Goal: Check status: Check status

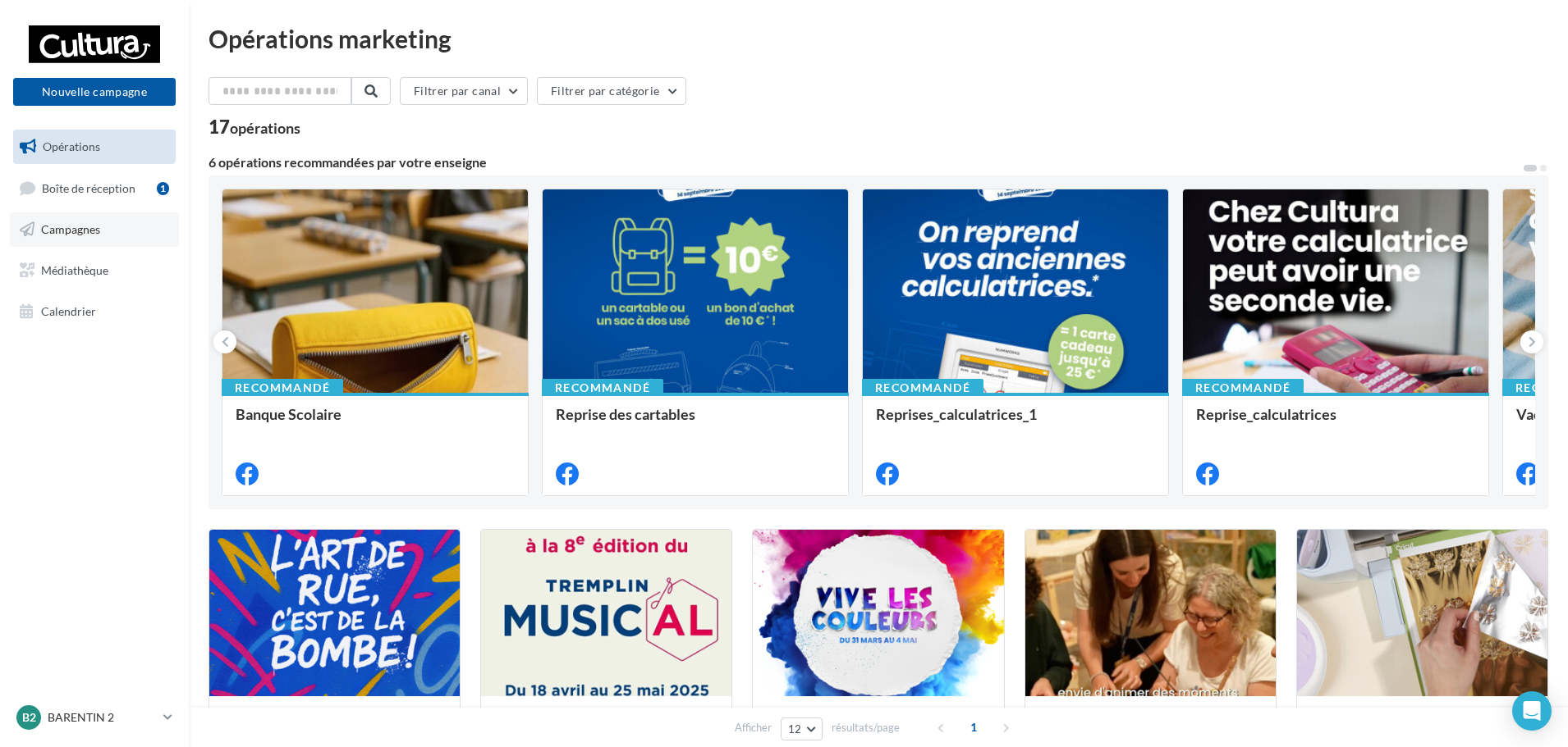
click at [62, 243] on link "Campagnes" at bounding box center [94, 229] width 169 height 35
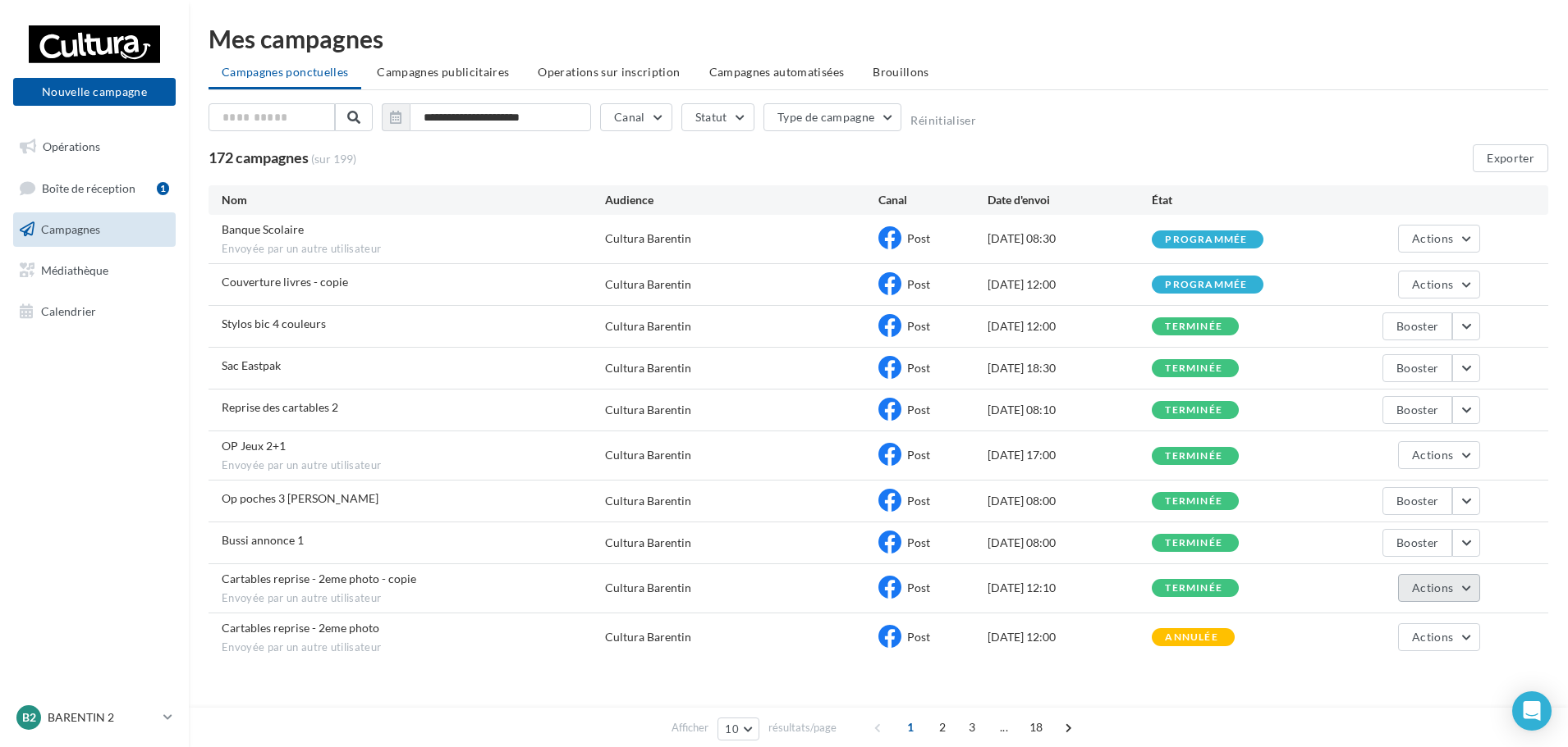
click at [1425, 589] on span "Actions" at bounding box center [1433, 588] width 41 height 14
click at [1390, 615] on button "Voir les résultats" at bounding box center [1398, 627] width 164 height 42
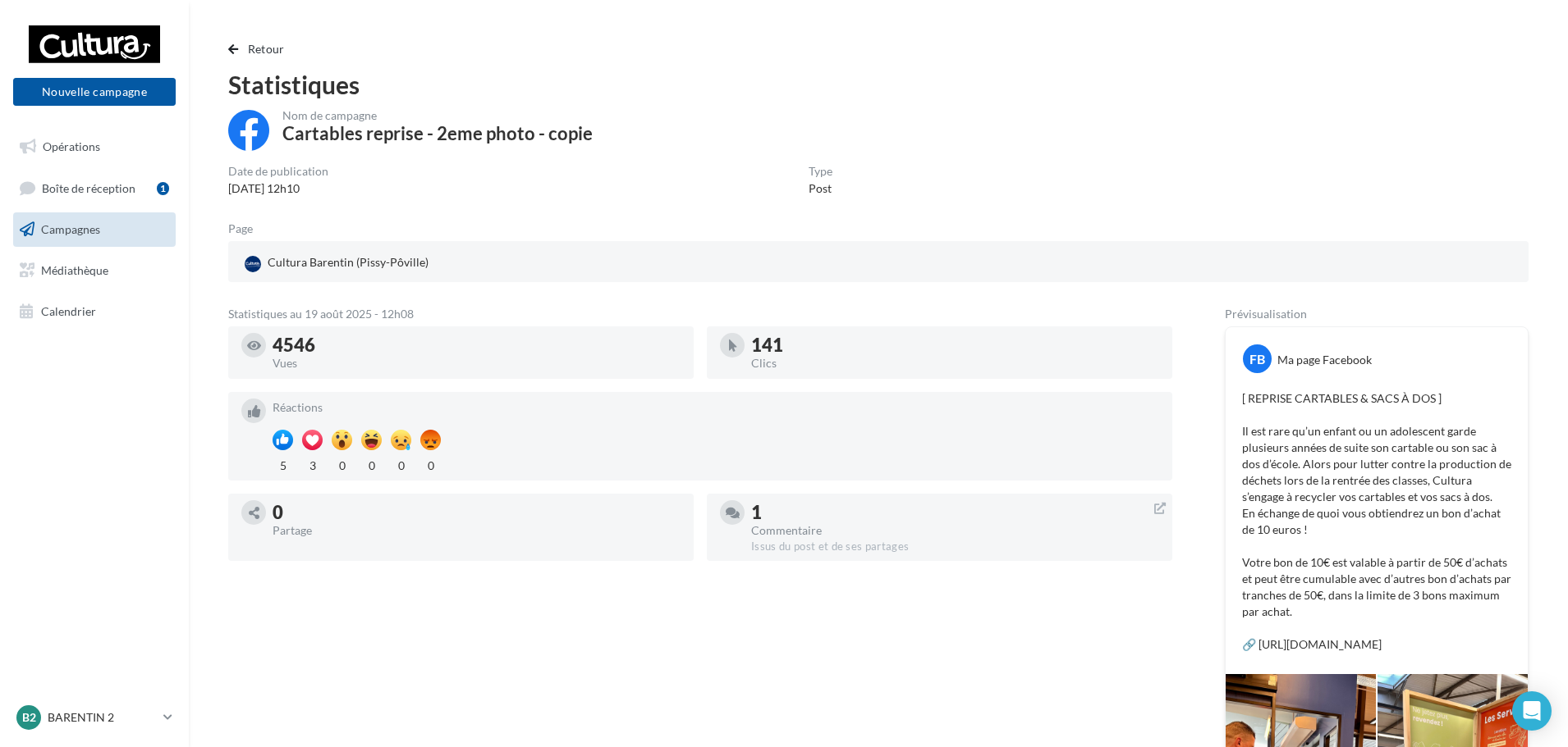
click at [62, 234] on span "Campagnes" at bounding box center [71, 229] width 60 height 14
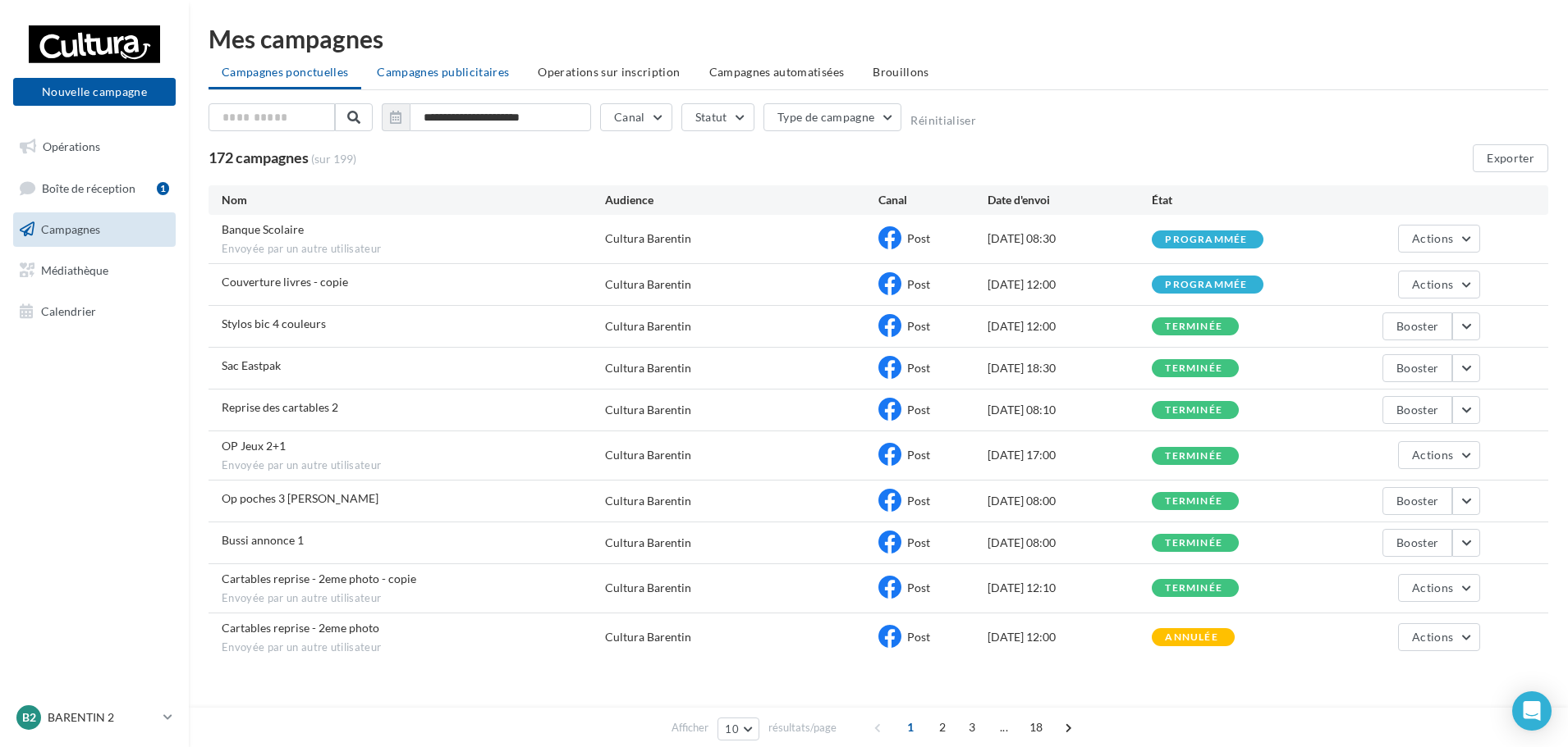
click at [431, 78] on span "Campagnes publicitaires" at bounding box center [443, 72] width 133 height 14
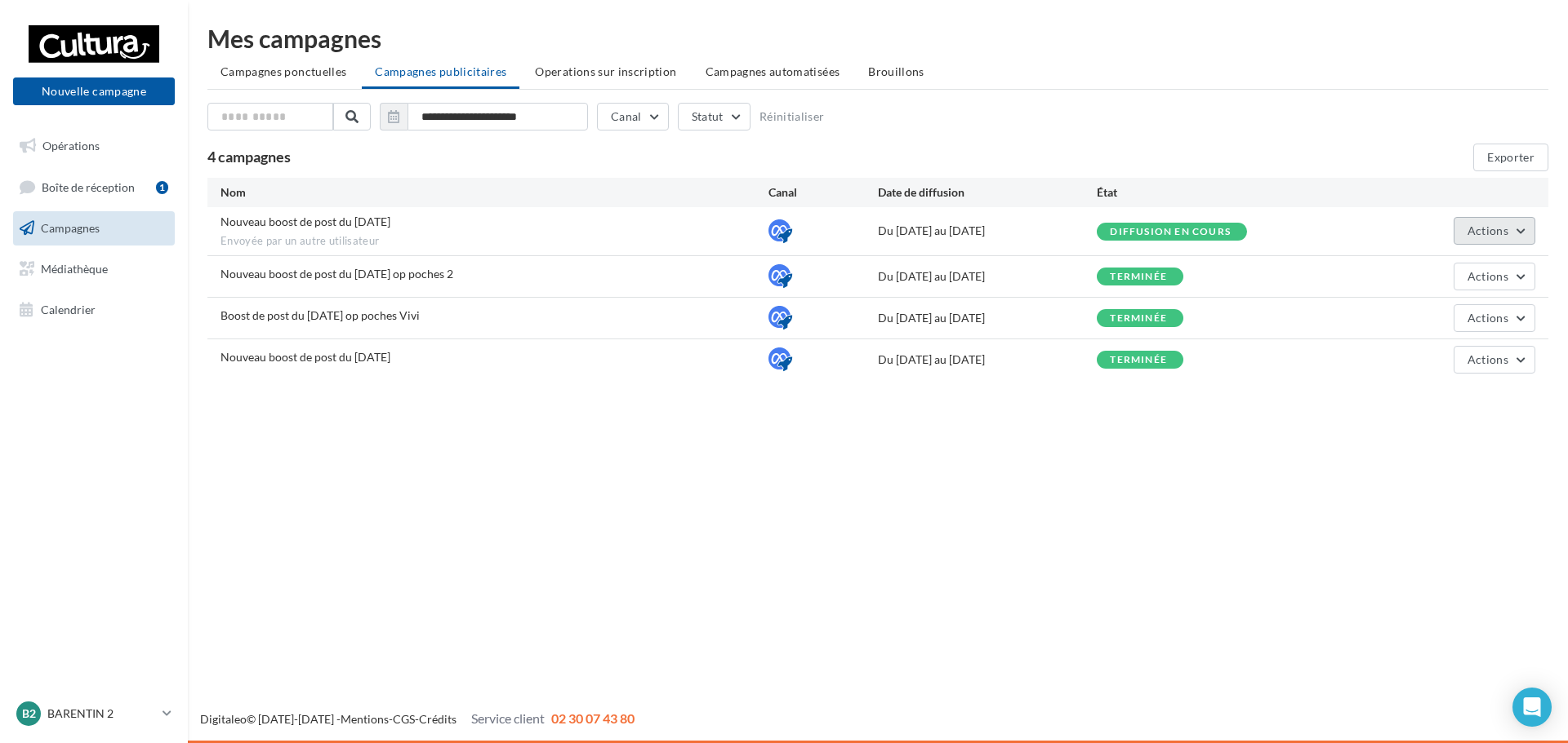
click at [1472, 231] on span "Actions" at bounding box center [1488, 230] width 41 height 14
click at [1423, 270] on button "Voir les résultats" at bounding box center [1453, 269] width 163 height 42
click at [118, 185] on span "Boîte de réception" at bounding box center [88, 186] width 93 height 14
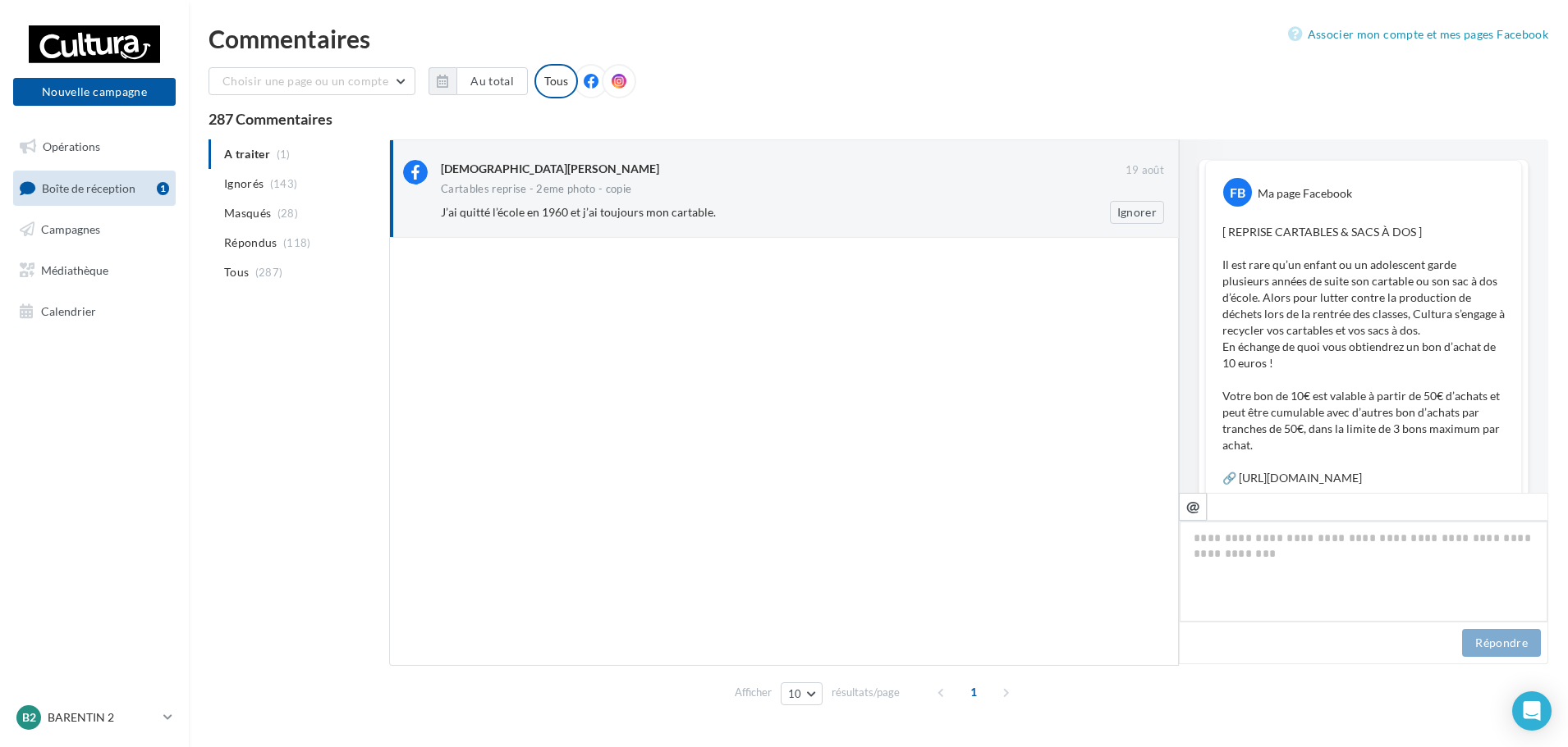
scroll to position [511, 0]
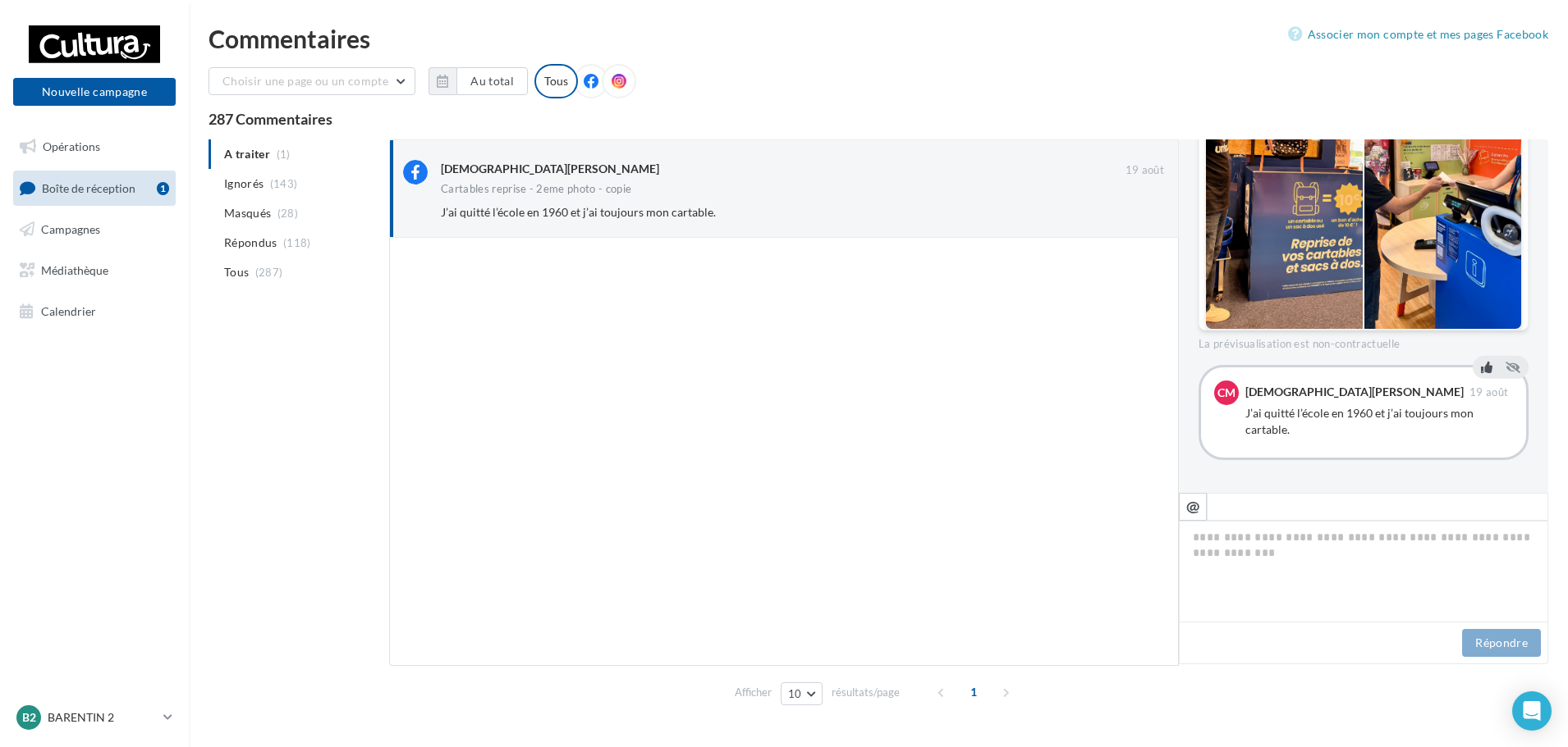
click at [1482, 370] on icon at bounding box center [1487, 368] width 12 height 12
